Goal: Task Accomplishment & Management: Use online tool/utility

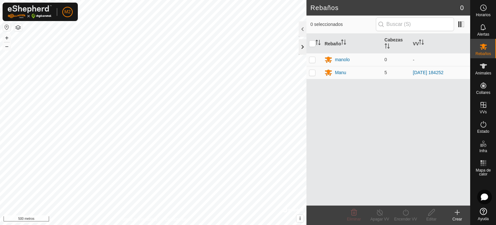
click at [302, 47] on div at bounding box center [303, 47] width 8 height 16
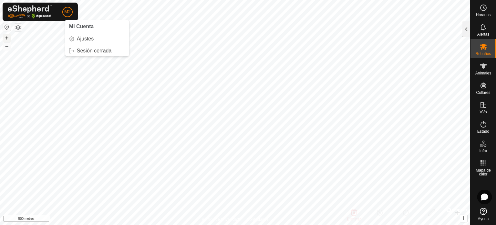
click at [6, 36] on font "+" at bounding box center [7, 37] width 4 height 7
click at [182, 224] on html "M2 Horarios Alertas Rebaños Animales Collares VVs Estado Infra Mapa de calor Ay…" at bounding box center [248, 112] width 496 height 225
drag, startPoint x: 484, startPoint y: 49, endPoint x: 478, endPoint y: 48, distance: 5.9
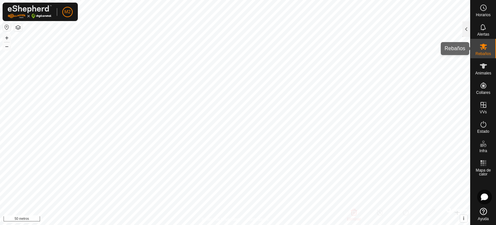
click at [484, 49] on icon at bounding box center [484, 47] width 8 height 8
click at [489, 49] on es-mob-svg-icon at bounding box center [484, 46] width 12 height 10
click at [466, 31] on div at bounding box center [467, 29] width 8 height 16
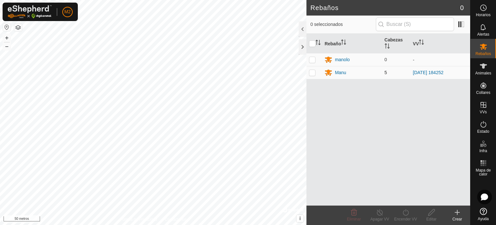
click at [314, 72] on p-checkbox at bounding box center [312, 72] width 6 height 5
checkbox input "true"
click at [379, 216] on icon at bounding box center [380, 212] width 8 height 8
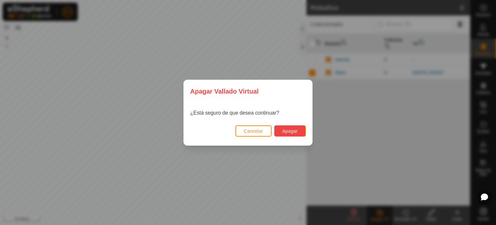
click at [291, 132] on font "Apagar" at bounding box center [290, 130] width 16 height 5
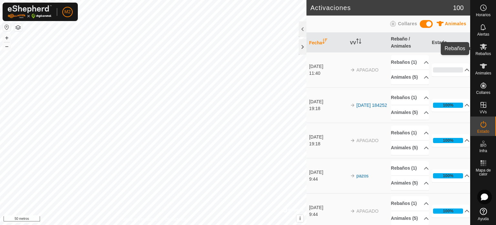
click at [483, 50] on icon at bounding box center [484, 47] width 8 height 8
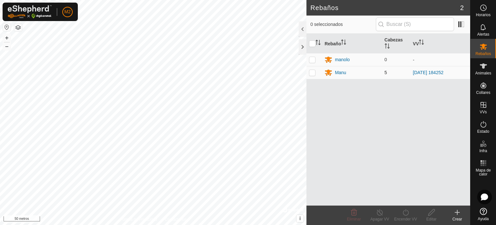
click at [313, 72] on p-checkbox at bounding box center [312, 72] width 6 height 5
checkbox input "true"
click at [410, 216] on div "Encender VV" at bounding box center [406, 219] width 26 height 6
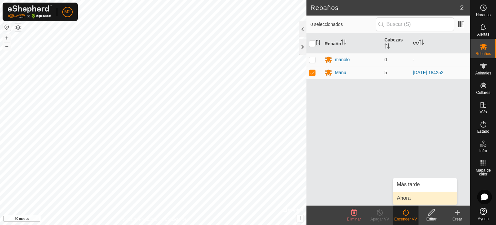
click at [406, 197] on link "Ahora" at bounding box center [425, 197] width 64 height 13
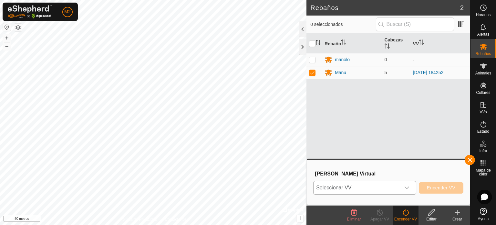
click at [405, 187] on icon "disparador desplegable" at bounding box center [407, 187] width 5 height 5
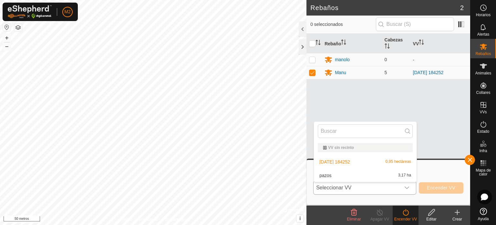
click at [323, 173] on li "pazos 3,17 ha" at bounding box center [365, 175] width 103 height 13
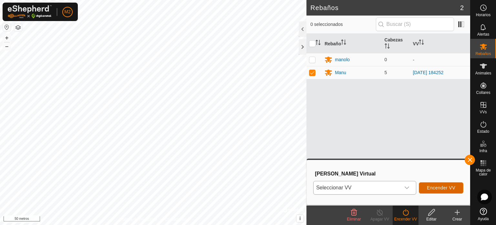
click at [435, 188] on font "Encender VV" at bounding box center [441, 187] width 28 height 5
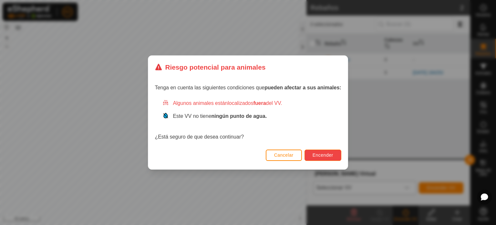
click at [322, 155] on font "Encender" at bounding box center [323, 154] width 21 height 5
